Goal: Information Seeking & Learning: Check status

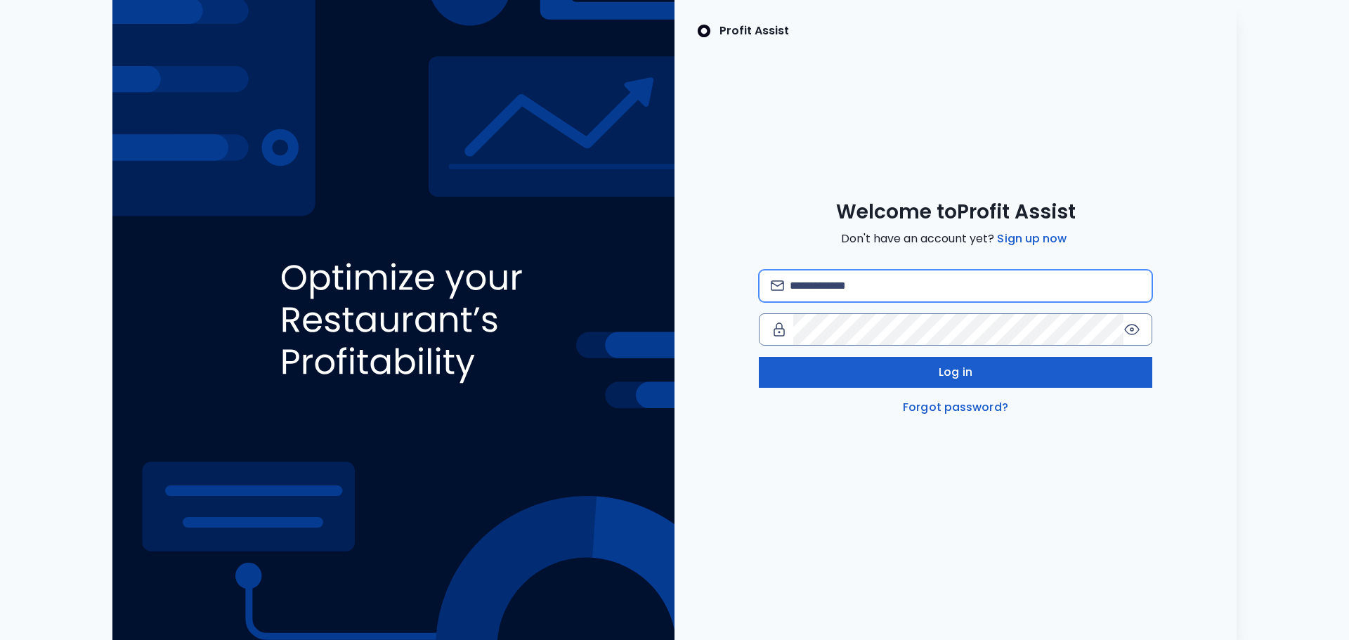
type input "**********"
click at [870, 370] on button "Log in" at bounding box center [955, 372] width 393 height 31
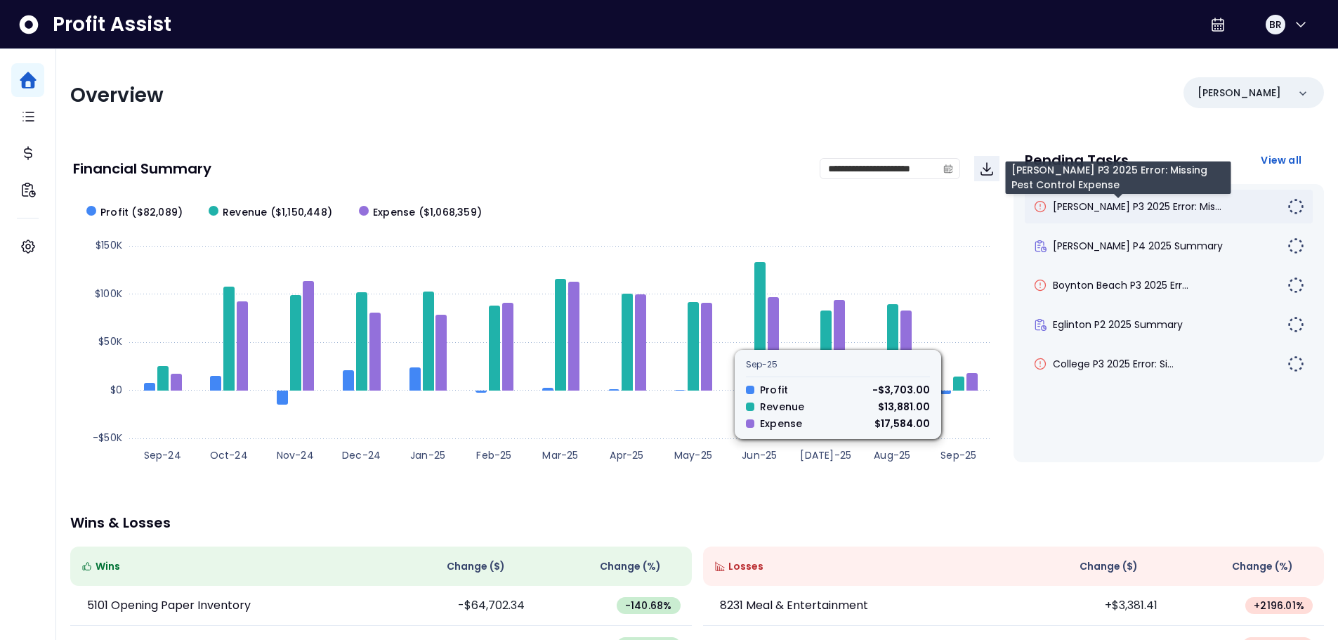
click at [1118, 207] on span "[PERSON_NAME] P3 2025 Error: Mis..." at bounding box center [1137, 207] width 169 height 14
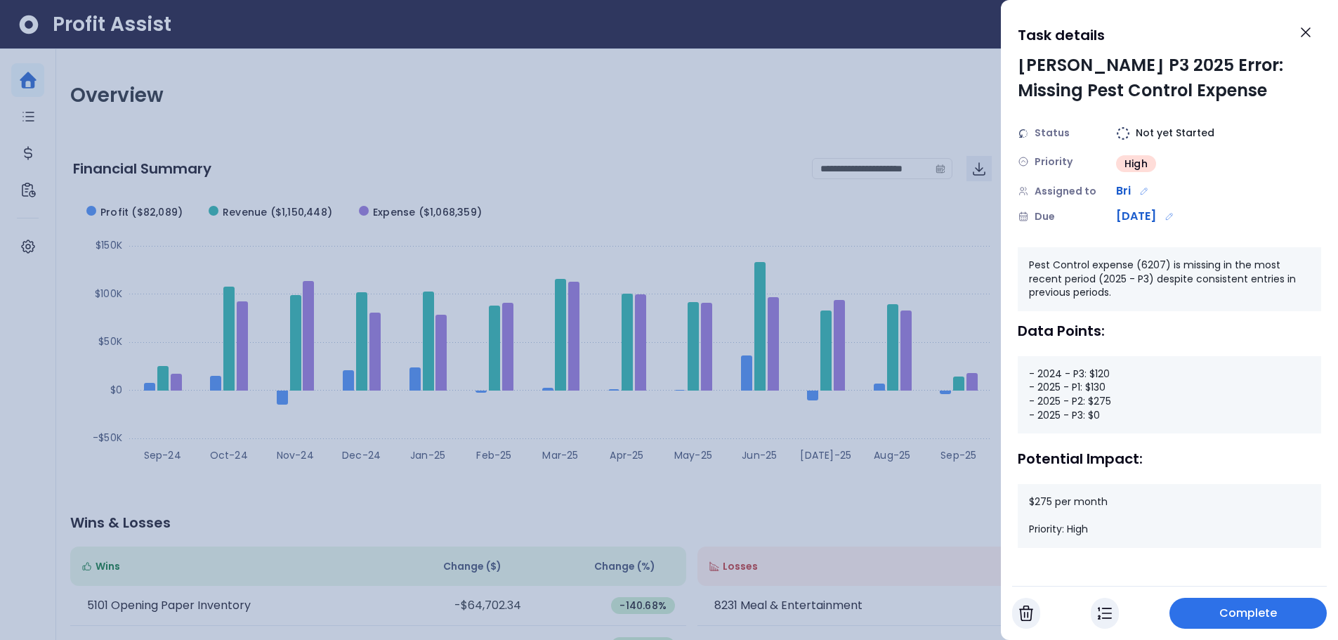
scroll to position [8, 0]
click at [1302, 28] on icon "Close" at bounding box center [1306, 32] width 8 height 8
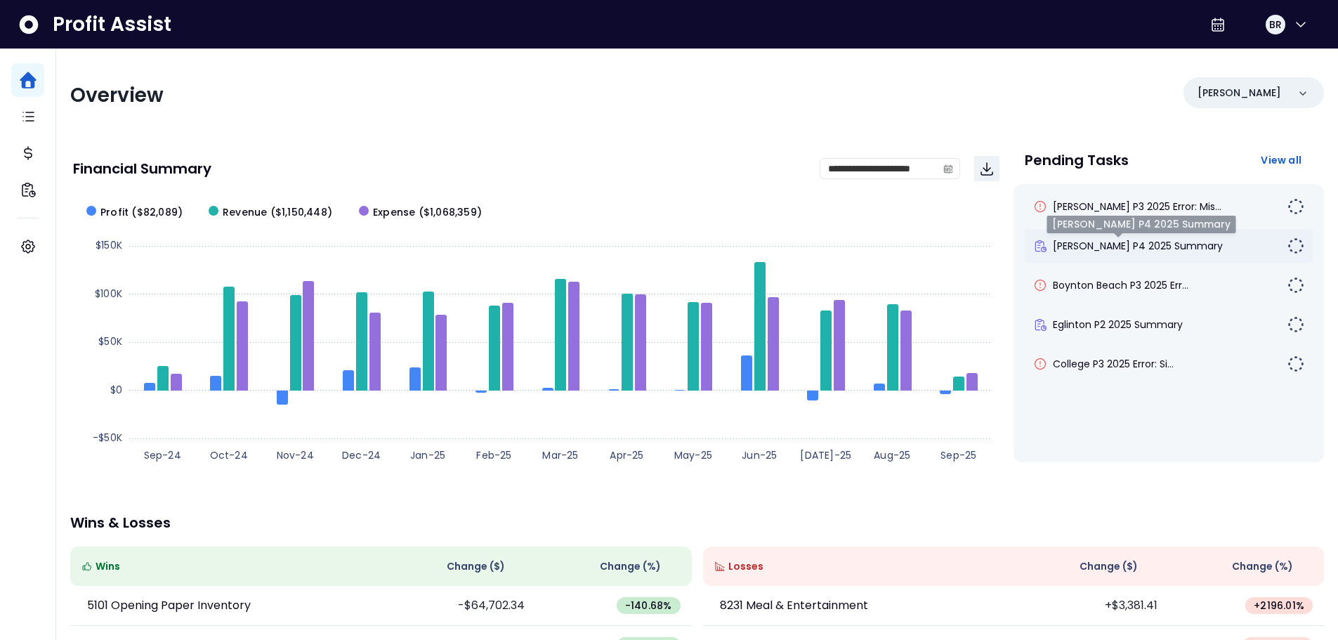
click at [1094, 245] on span "[PERSON_NAME] P4 2025 Summary" at bounding box center [1138, 246] width 170 height 14
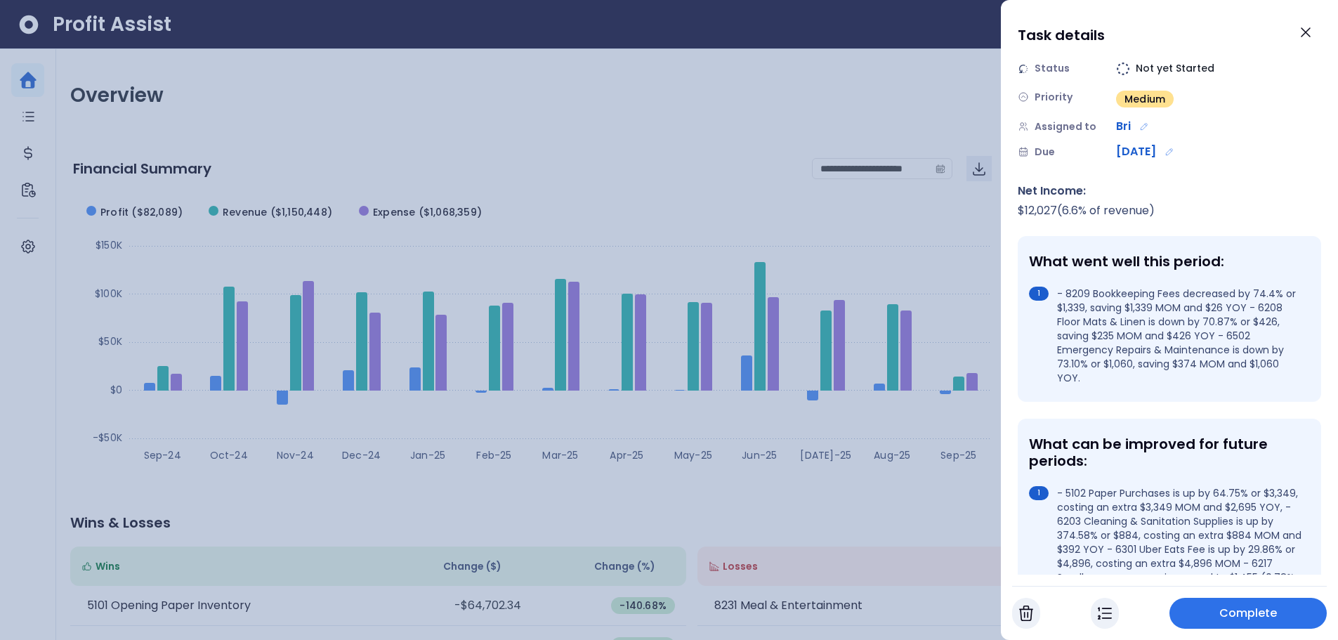
scroll to position [141, 0]
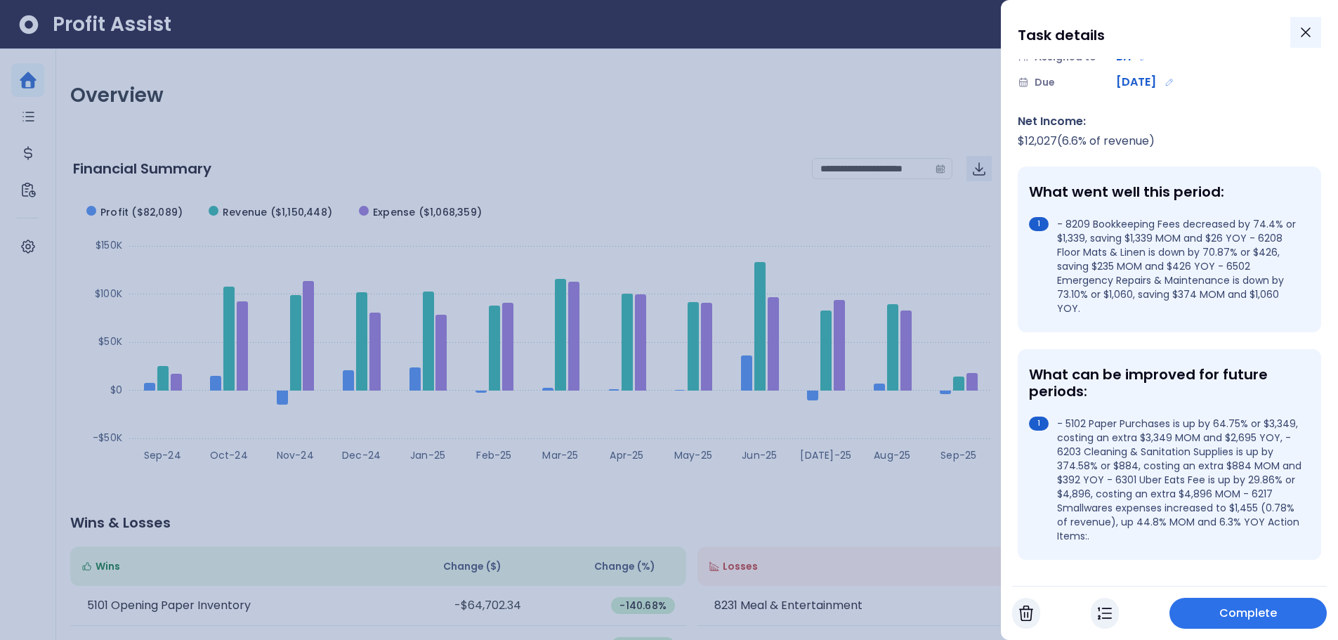
click at [1312, 34] on icon "Close" at bounding box center [1306, 32] width 17 height 17
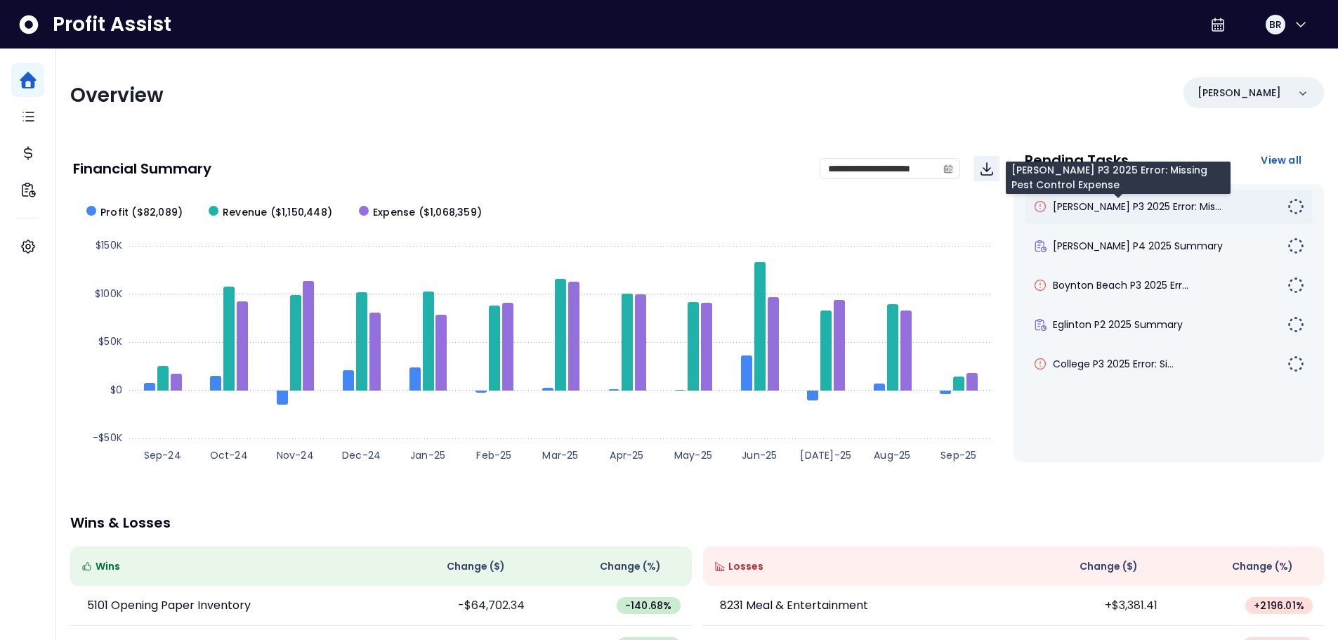
click at [1112, 209] on span "[PERSON_NAME] P3 2025 Error: Mis..." at bounding box center [1137, 207] width 169 height 14
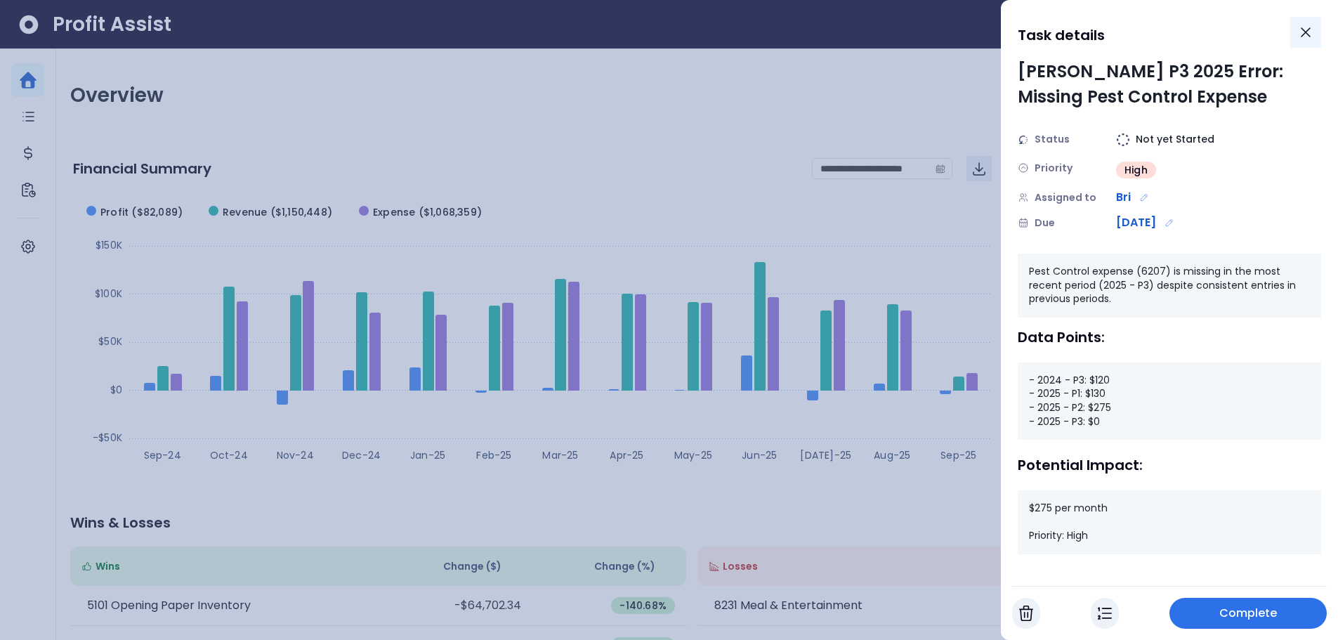
click at [1313, 37] on icon "Close" at bounding box center [1306, 32] width 17 height 17
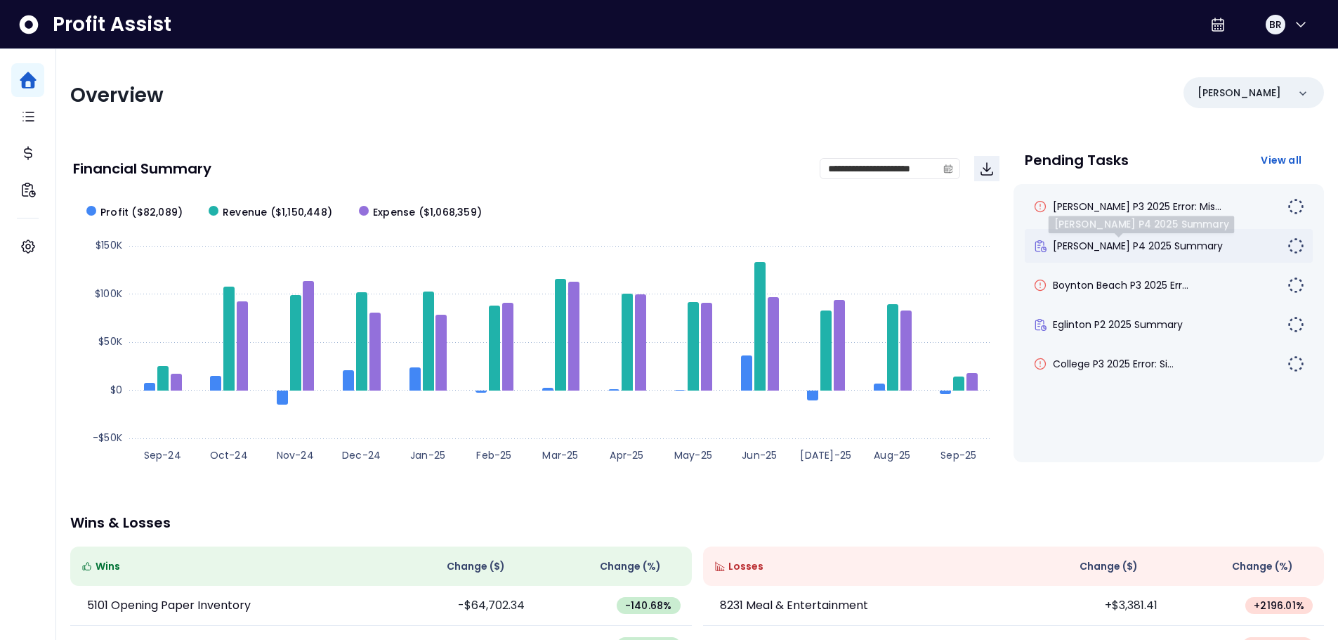
click at [1115, 243] on span "[PERSON_NAME] P4 2025 Summary" at bounding box center [1138, 246] width 170 height 14
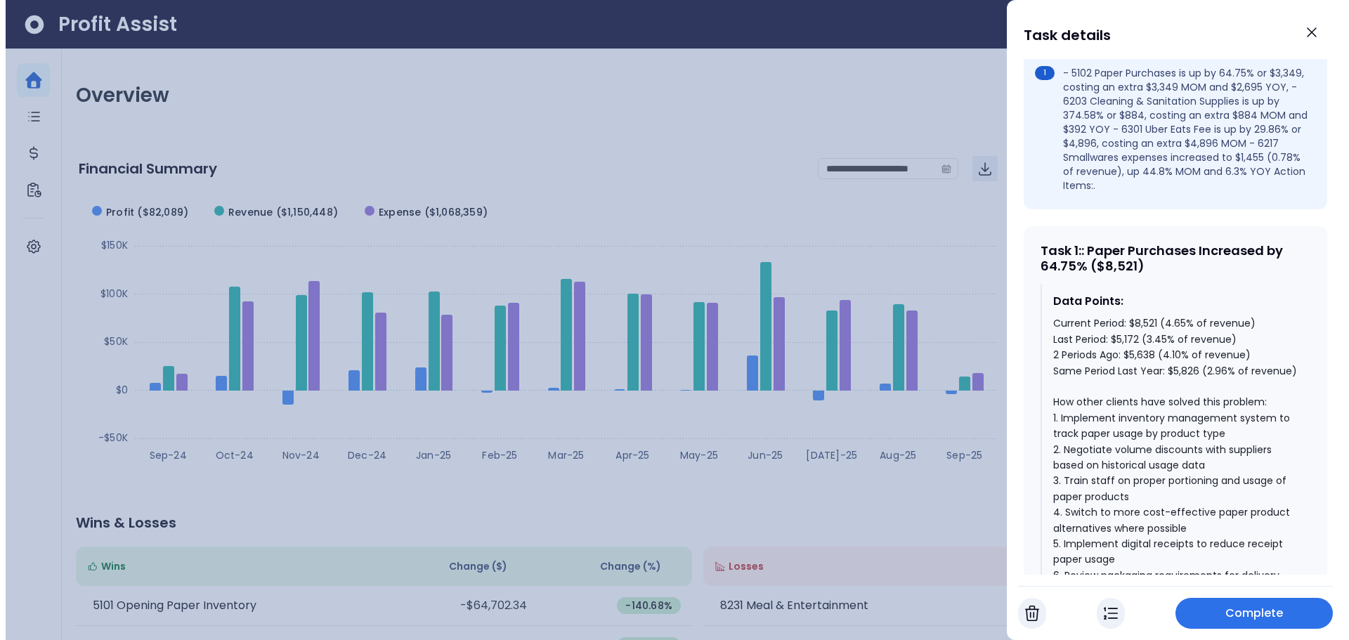
scroll to position [492, 0]
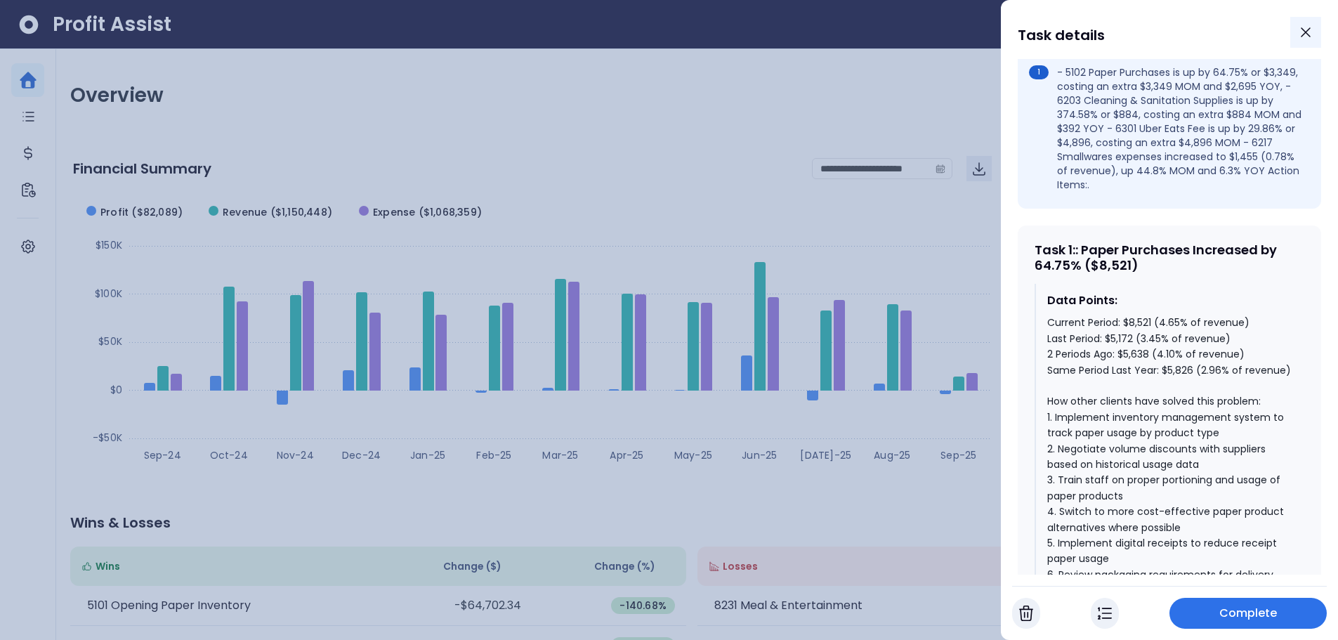
click at [1307, 34] on icon "Close" at bounding box center [1306, 32] width 8 height 8
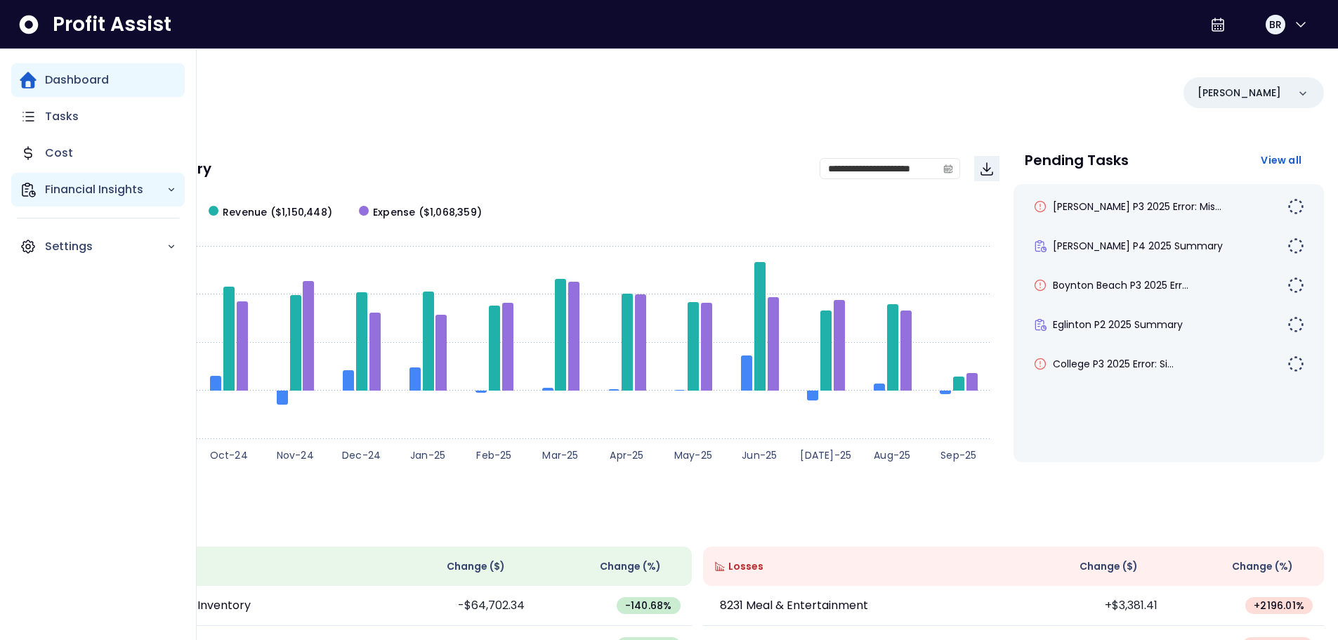
click at [48, 189] on p "Financial Insights" at bounding box center [106, 189] width 122 height 17
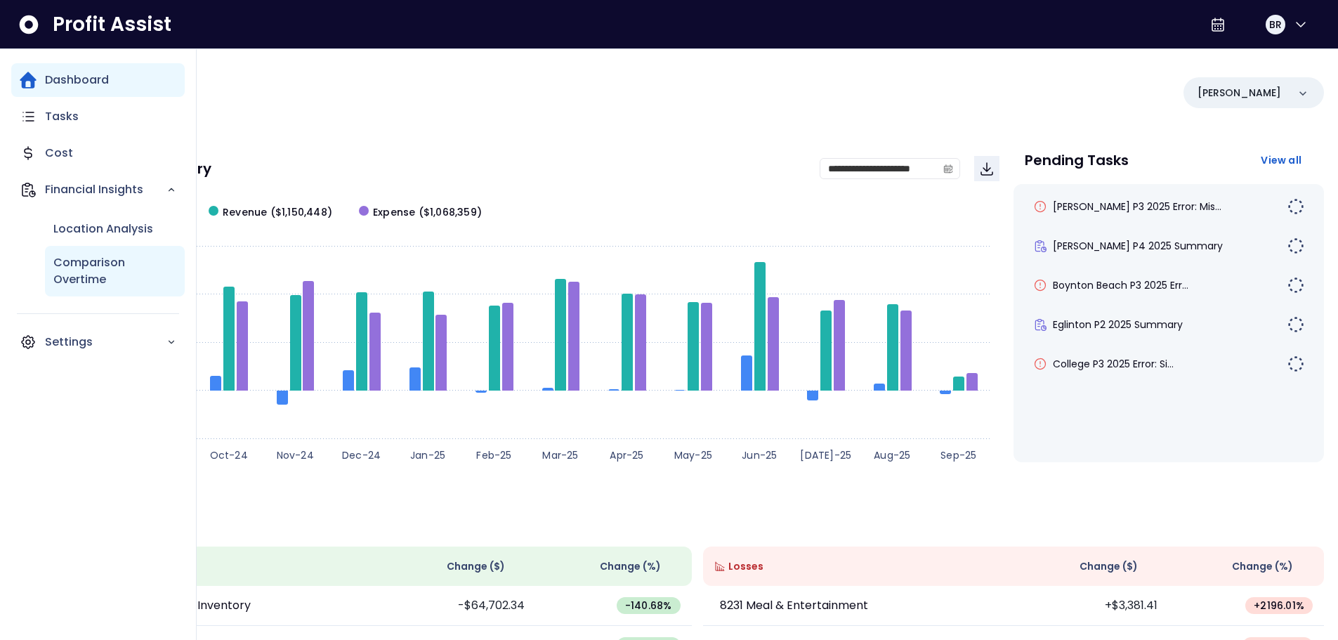
click at [71, 263] on p "Comparison Overtime" at bounding box center [114, 271] width 123 height 34
